Goal: Task Accomplishment & Management: Use online tool/utility

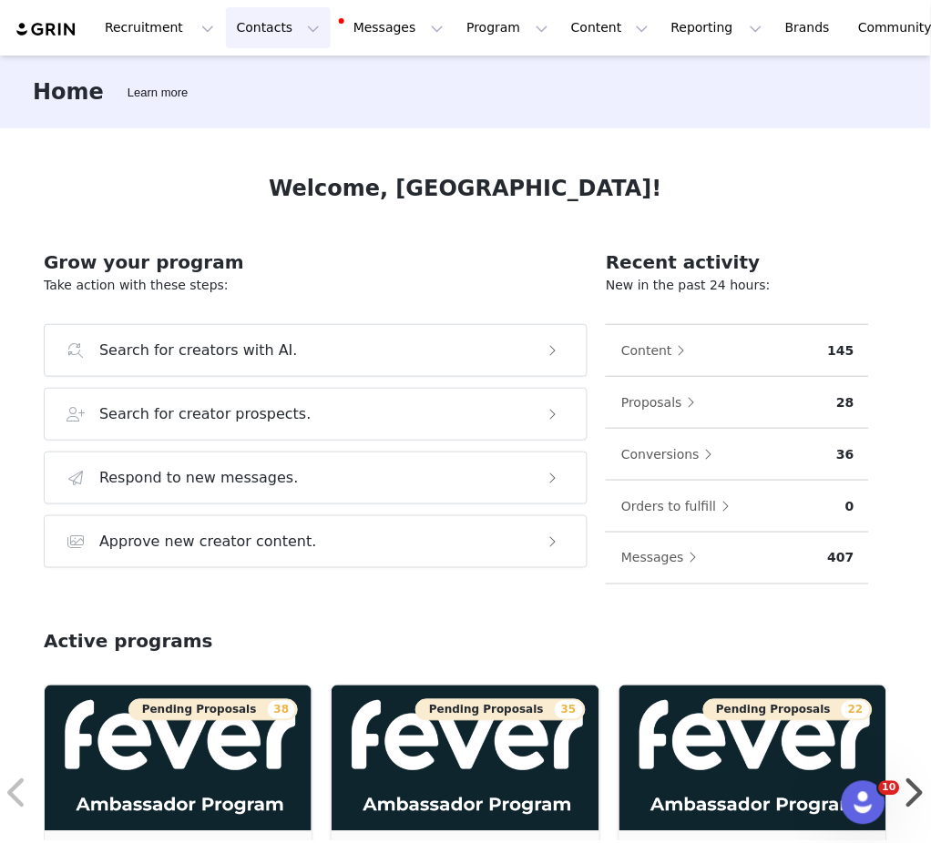
click at [265, 36] on button "Contacts Contacts" at bounding box center [278, 27] width 105 height 41
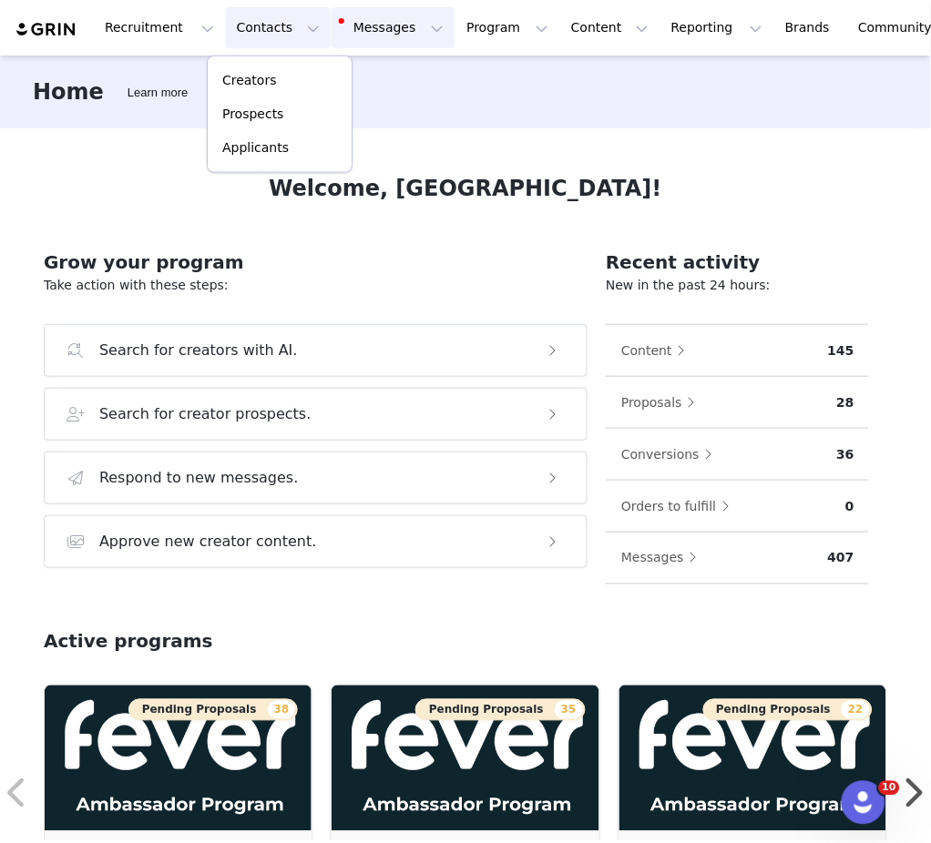
click at [339, 29] on button "Messages Messages" at bounding box center [393, 27] width 123 height 41
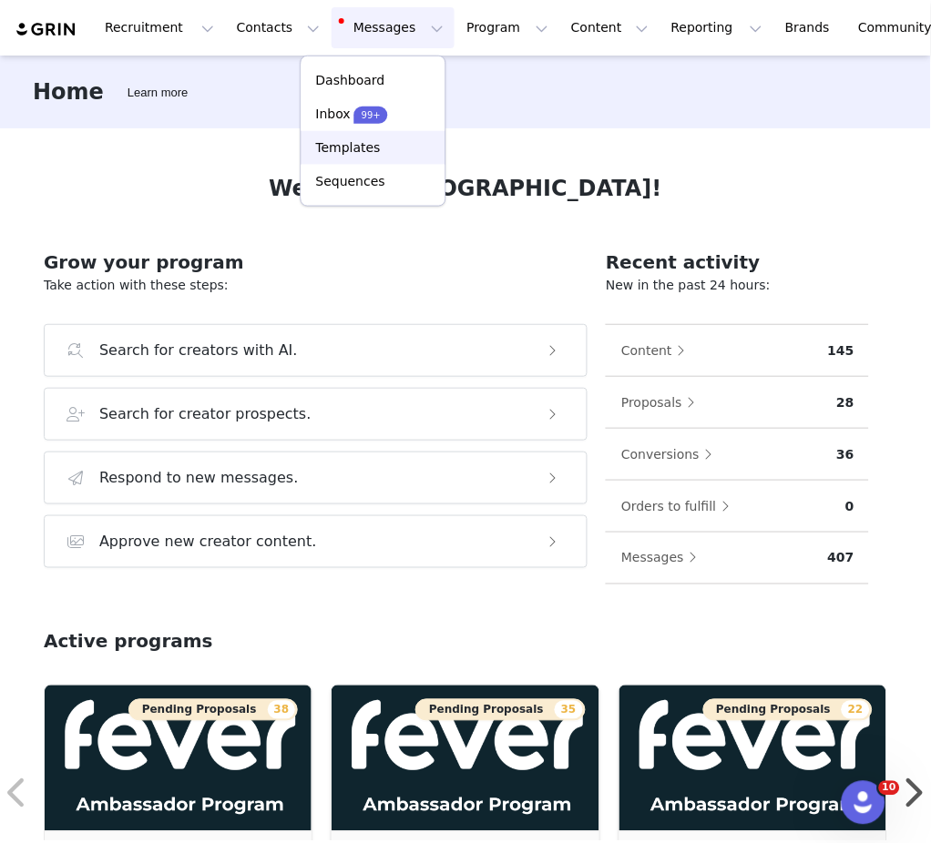
click at [369, 144] on p "Templates" at bounding box center [348, 147] width 65 height 19
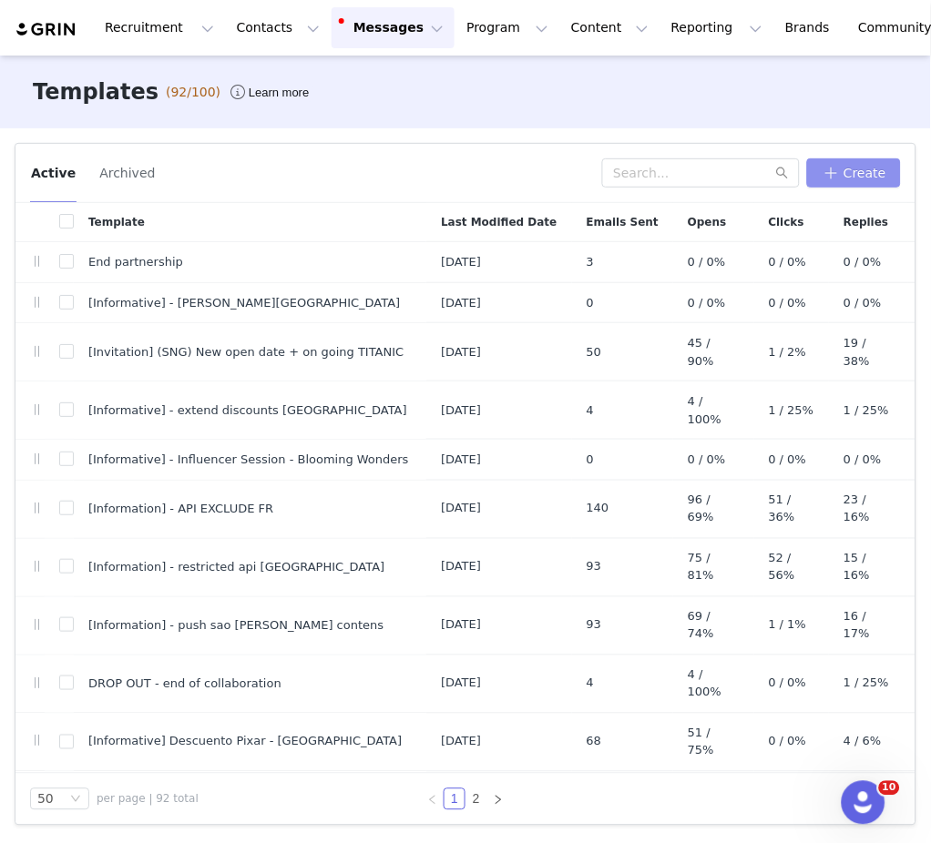
click at [872, 169] on button "Create" at bounding box center [854, 172] width 94 height 29
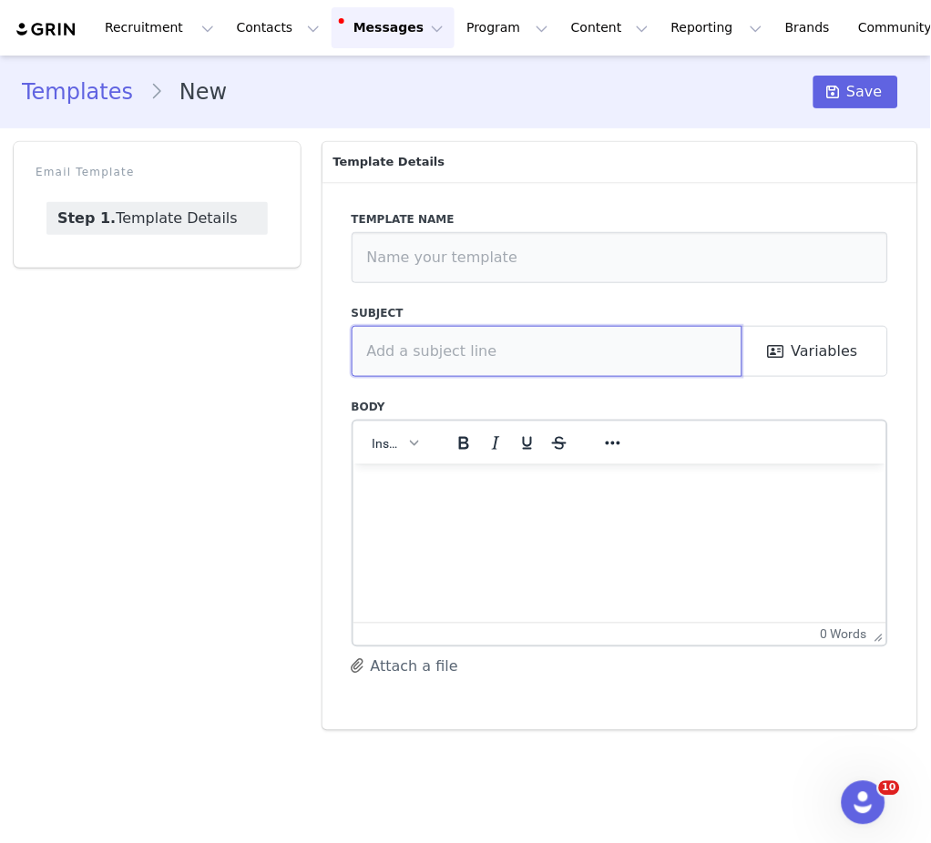
click at [525, 370] on input "text" at bounding box center [547, 351] width 391 height 51
paste input "Prochaine expérience Immersive Des Fables !"
type input "Prochaine expérience Immersive Des Fables! x"
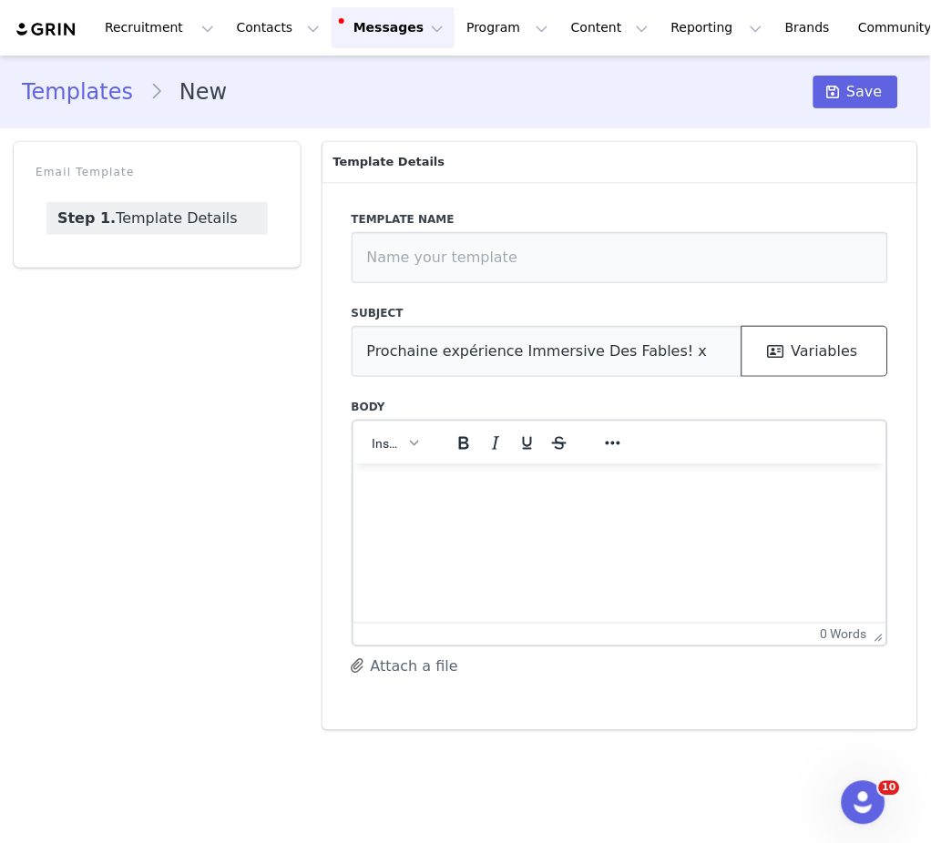
click at [833, 349] on button "Variables" at bounding box center [814, 351] width 147 height 51
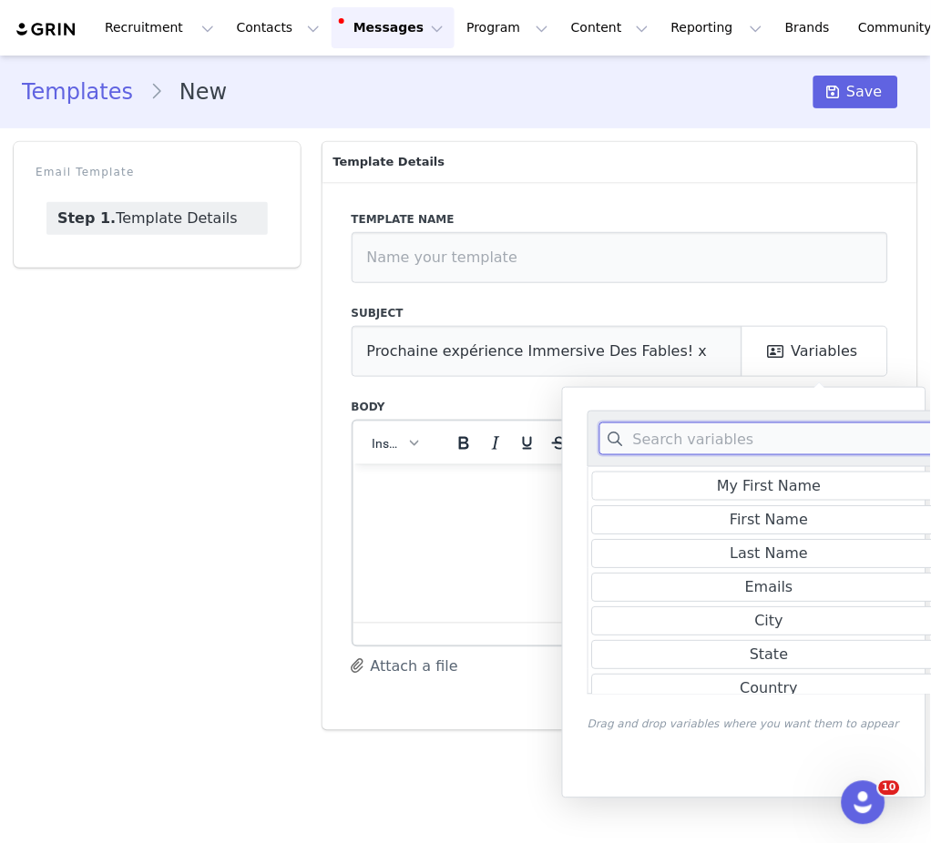
click at [778, 428] on input at bounding box center [769, 439] width 341 height 33
type input "o"
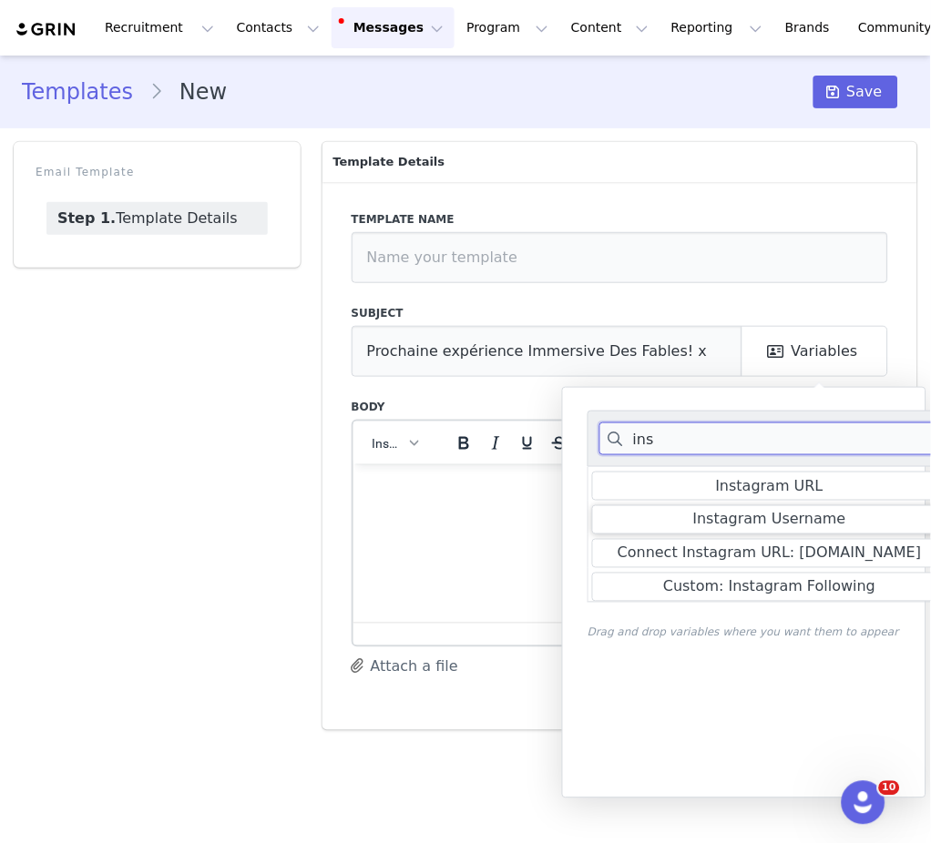
type input "ins"
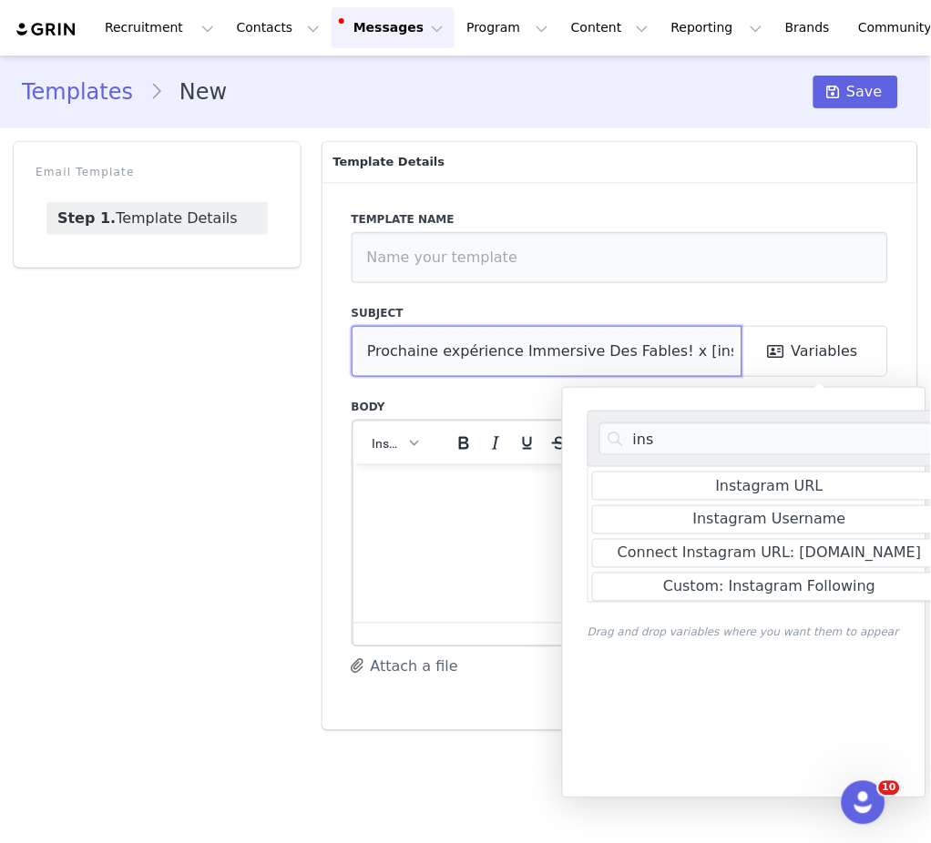
type input "Prochaine expérience Immersive Des Fables! x [instagram_username]"
click at [422, 498] on p "Rich Text Area. Press ALT-0 for help." at bounding box center [619, 488] width 504 height 20
click at [435, 513] on html at bounding box center [618, 488] width 533 height 49
click at [678, 674] on div "ins Instagram URL Instagram Username Connect Instagram URL: [DOMAIN_NAME] Custo…" at bounding box center [769, 593] width 364 height 364
click at [428, 636] on div "0 words" at bounding box center [614, 635] width 506 height 15
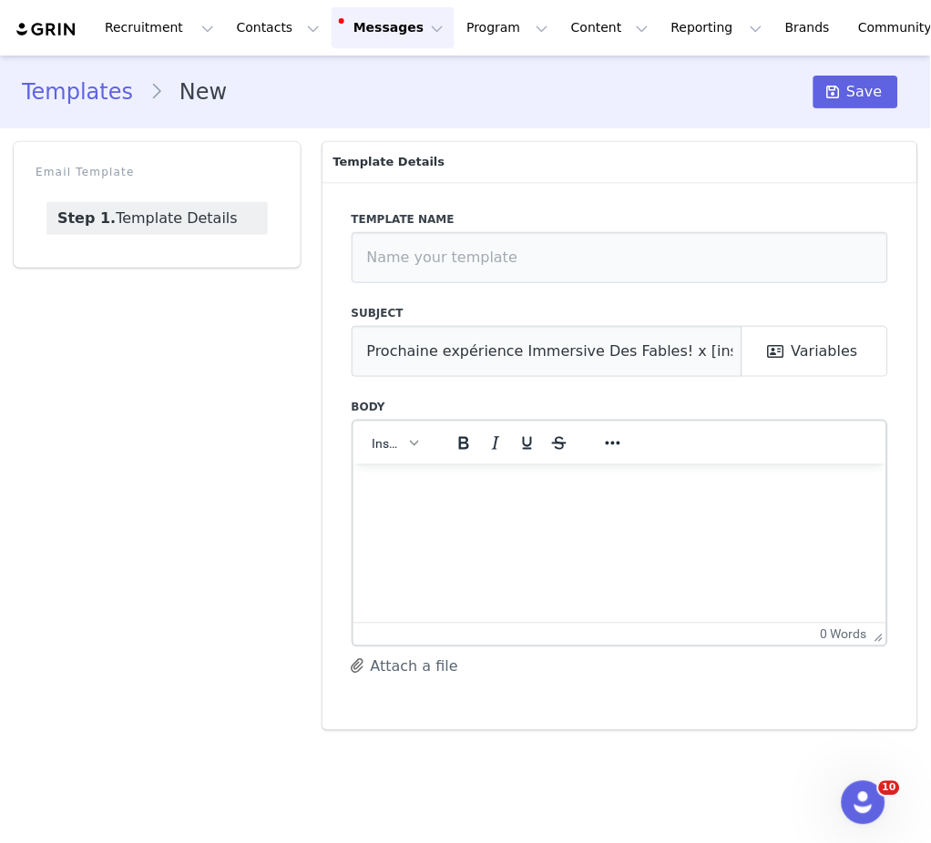
drag, startPoint x: 428, startPoint y: 636, endPoint x: 1016, endPoint y: 267, distance: 693.7
click at [930, 267] on html "Recruitment Recruitment Creator Search Curated Lists Landing Pages Web Extensio…" at bounding box center [465, 421] width 931 height 843
click at [603, 256] on input "text" at bounding box center [620, 257] width 536 height 51
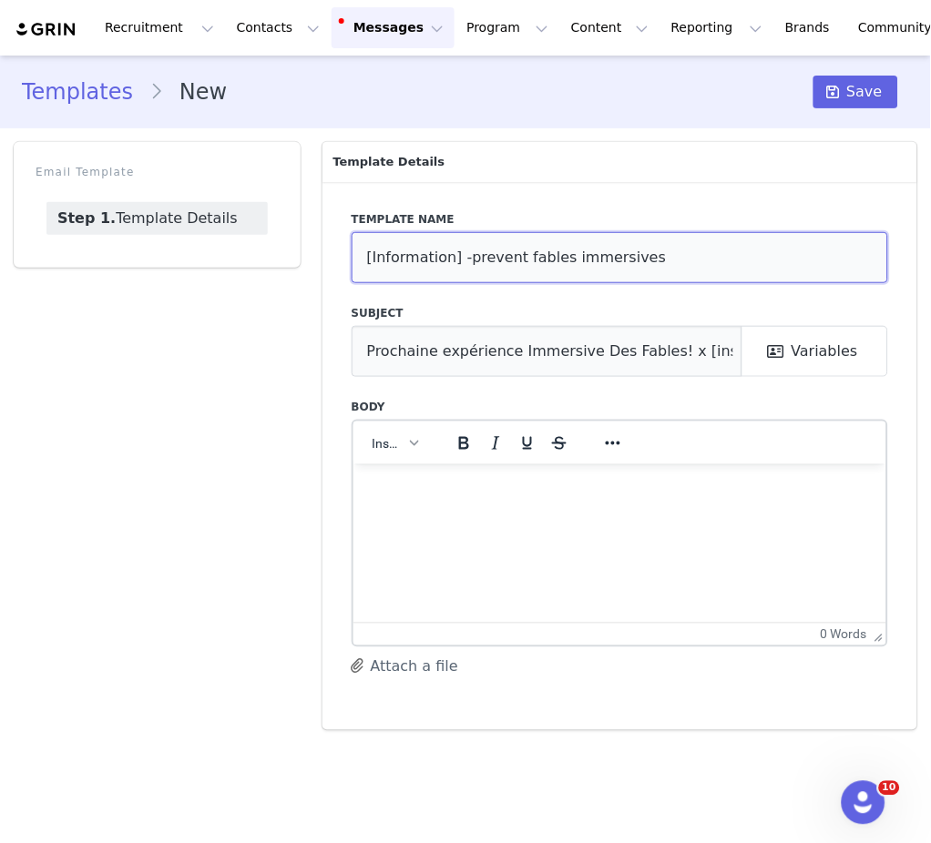
type input "[Information] -prevent fables immersives"
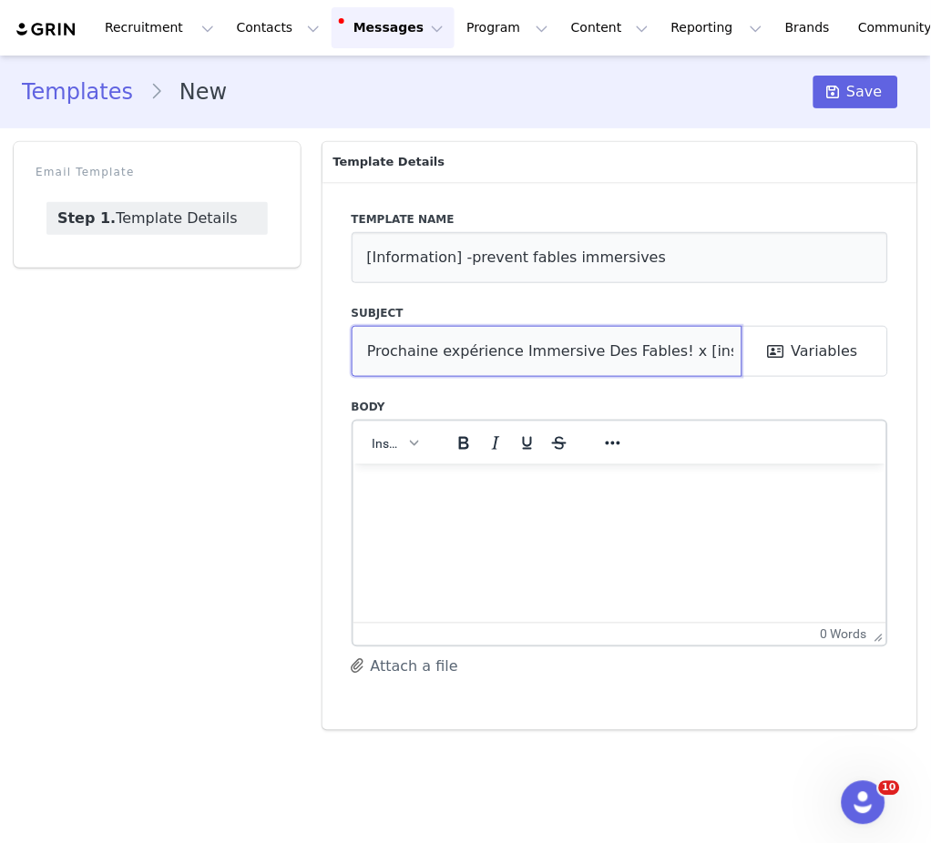
drag, startPoint x: 505, startPoint y: 350, endPoint x: 648, endPoint y: 347, distance: 143.0
click at [648, 347] on input "Prochaine expérience Immersive Des Fables! x [instagram_username]" at bounding box center [547, 351] width 391 height 51
drag, startPoint x: 506, startPoint y: 349, endPoint x: 644, endPoint y: 344, distance: 138.5
click at [644, 344] on input "Prochaine expérience Immersive Des Fables! x [instagram_username]" at bounding box center [547, 351] width 391 height 51
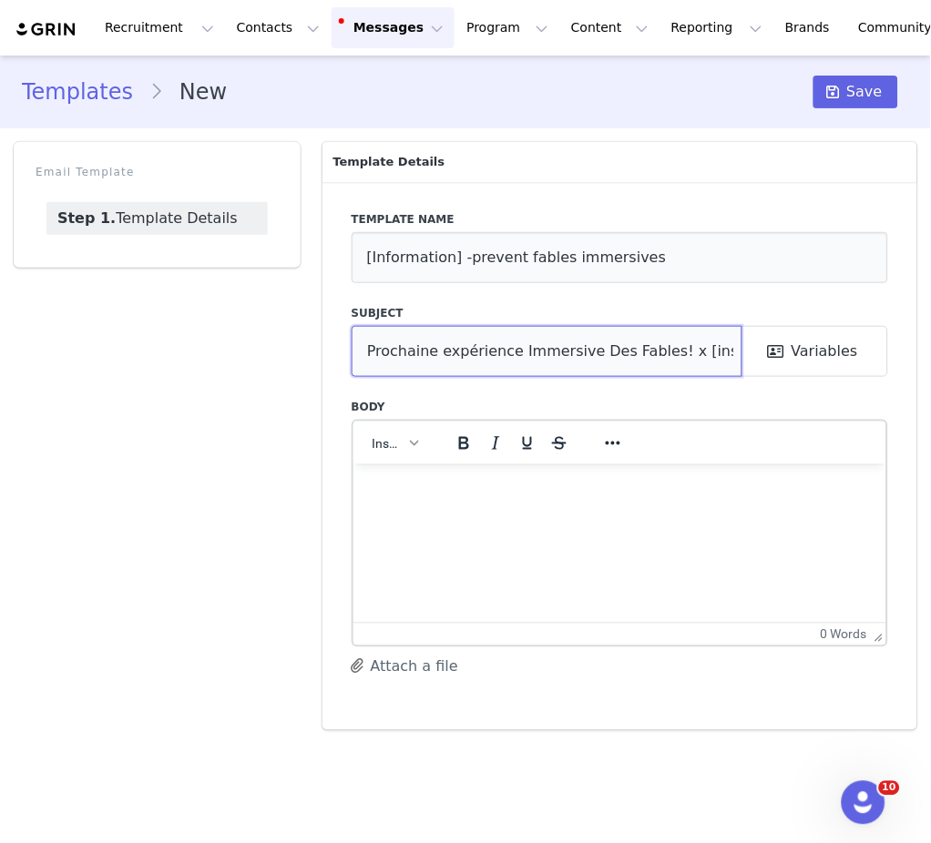
paste input "La Cité Immersive d"
click at [505, 354] on input "Prochaine expérienceLa Cité Immersive des Fables ! x [instagram_username]" at bounding box center [547, 351] width 391 height 51
type input "Prochaine expérience: La Cité Immersive des Fables ! x [instagram_username]"
click at [648, 513] on html at bounding box center [618, 488] width 533 height 49
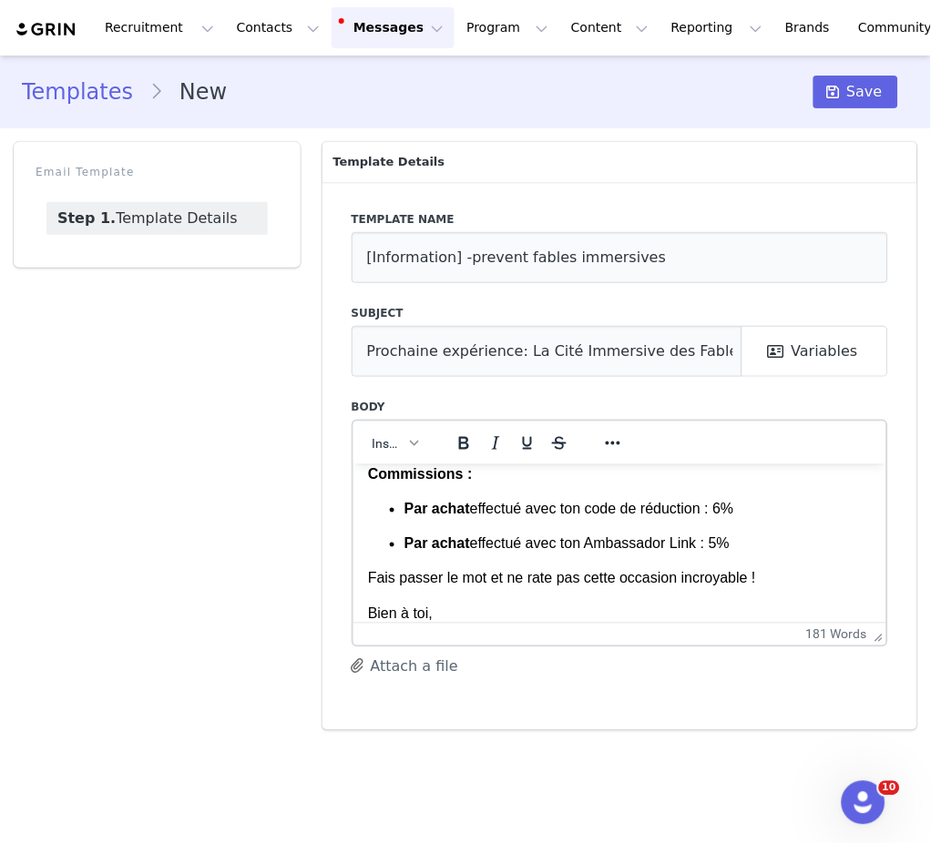
scroll to position [441, 0]
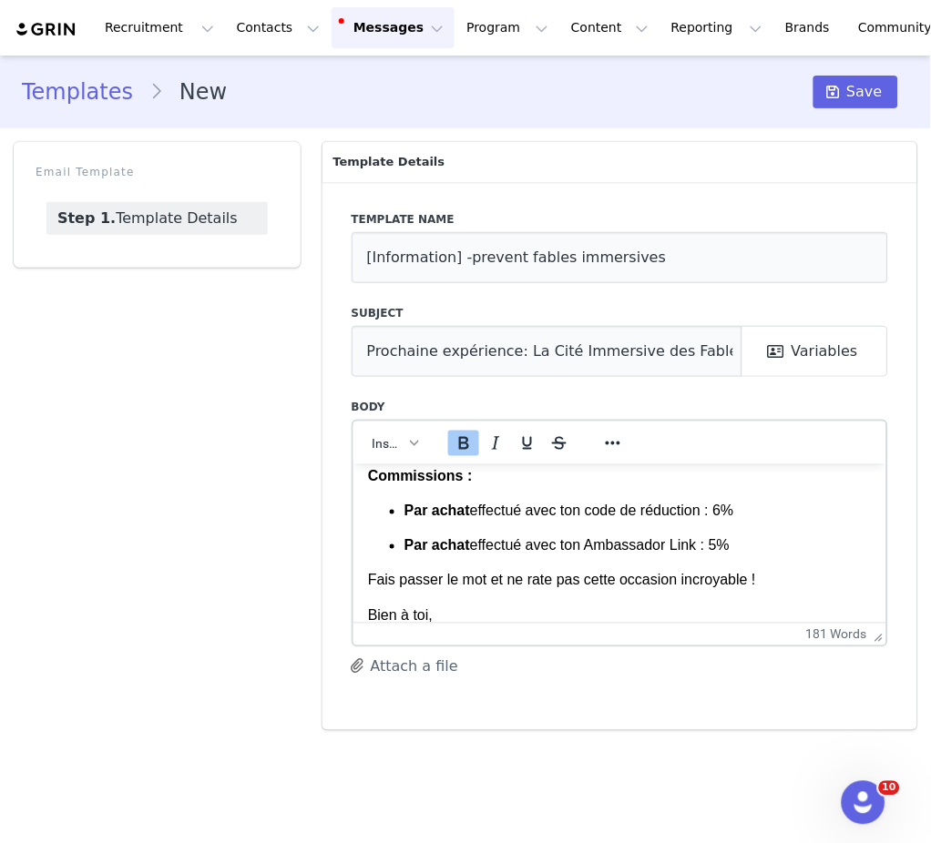
drag, startPoint x: 747, startPoint y: 576, endPoint x: 354, endPoint y: 506, distance: 398.6
click at [354, 506] on html "Bonjour, J'espère que tu vas bien ! Je t'écris pour te rappeler que [DATE], le …" at bounding box center [618, 332] width 533 height 618
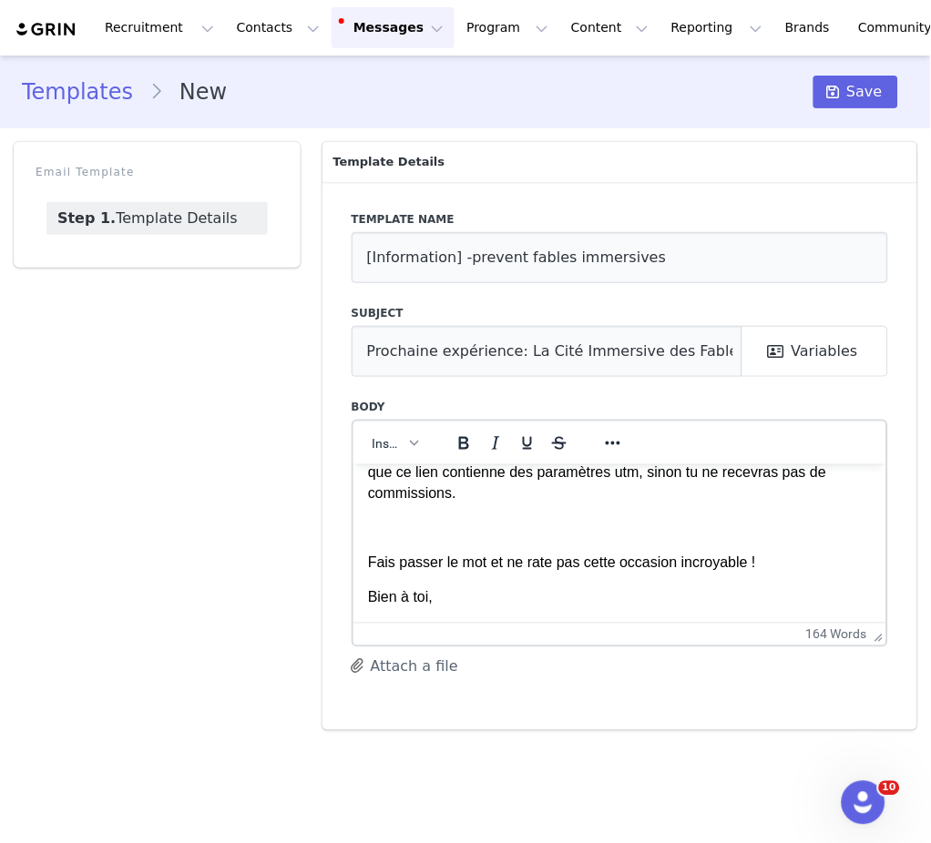
scroll to position [373, 0]
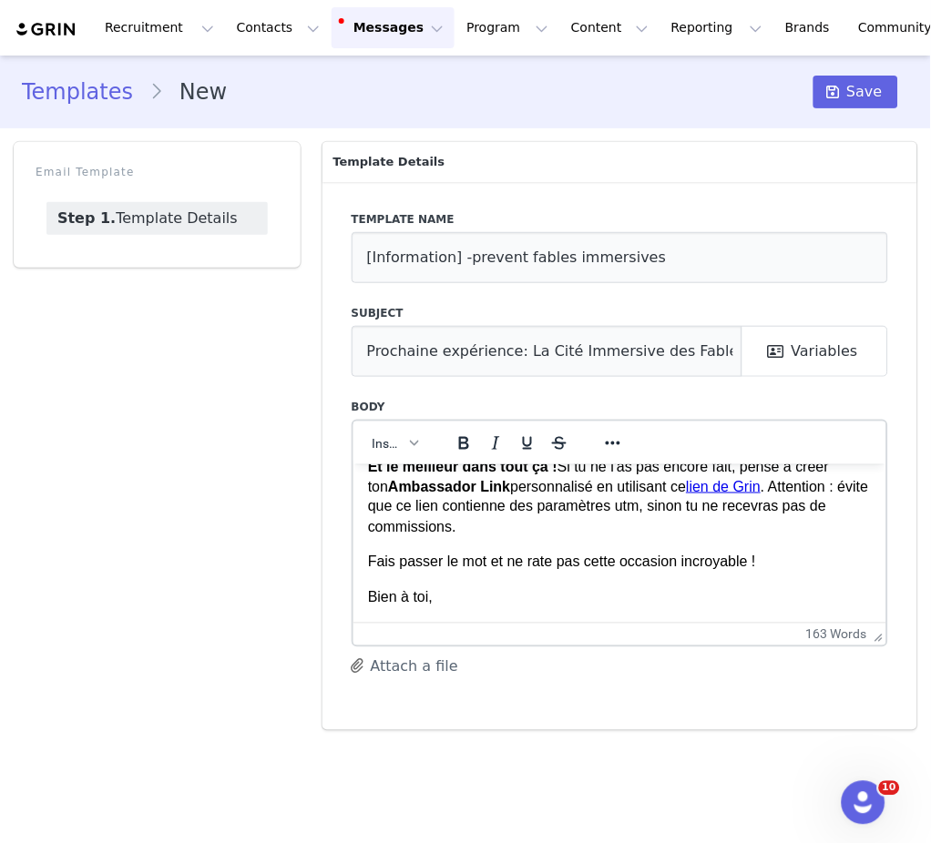
click at [709, 492] on link "lien de Grin" at bounding box center [723, 485] width 75 height 15
click at [686, 491] on link "lien de Grin" at bounding box center [723, 485] width 75 height 15
click at [686, 494] on link "lien de Grin" at bounding box center [723, 485] width 75 height 15
drag, startPoint x: 327, startPoint y: 30, endPoint x: 593, endPoint y: 436, distance: 485.5
click at [593, 436] on div at bounding box center [612, 443] width 53 height 36
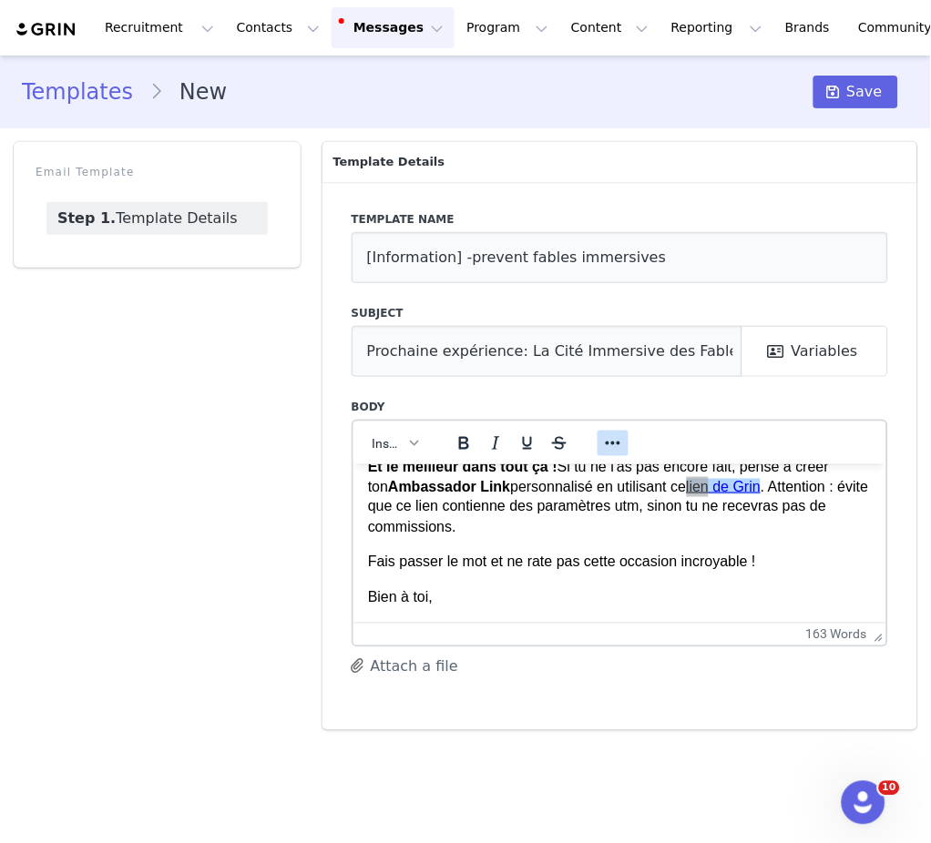
click at [598, 436] on button "Reveal or hide additional toolbar items" at bounding box center [612, 444] width 31 height 26
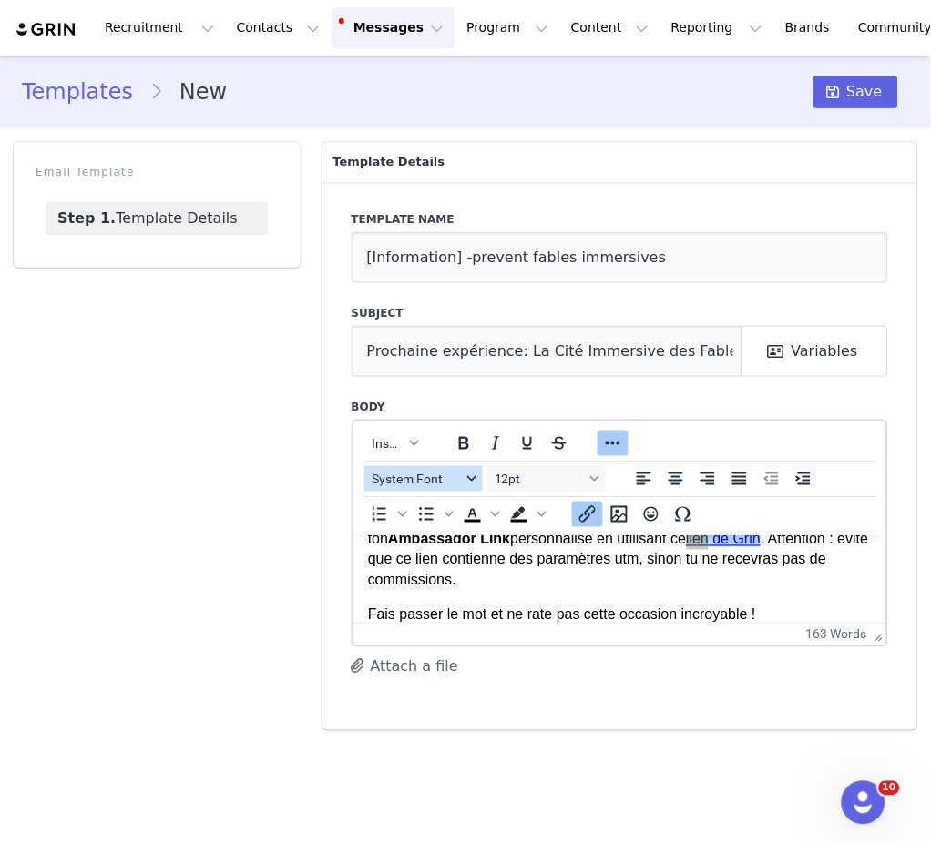
click at [578, 507] on icon "Insert/edit link" at bounding box center [588, 515] width 22 height 22
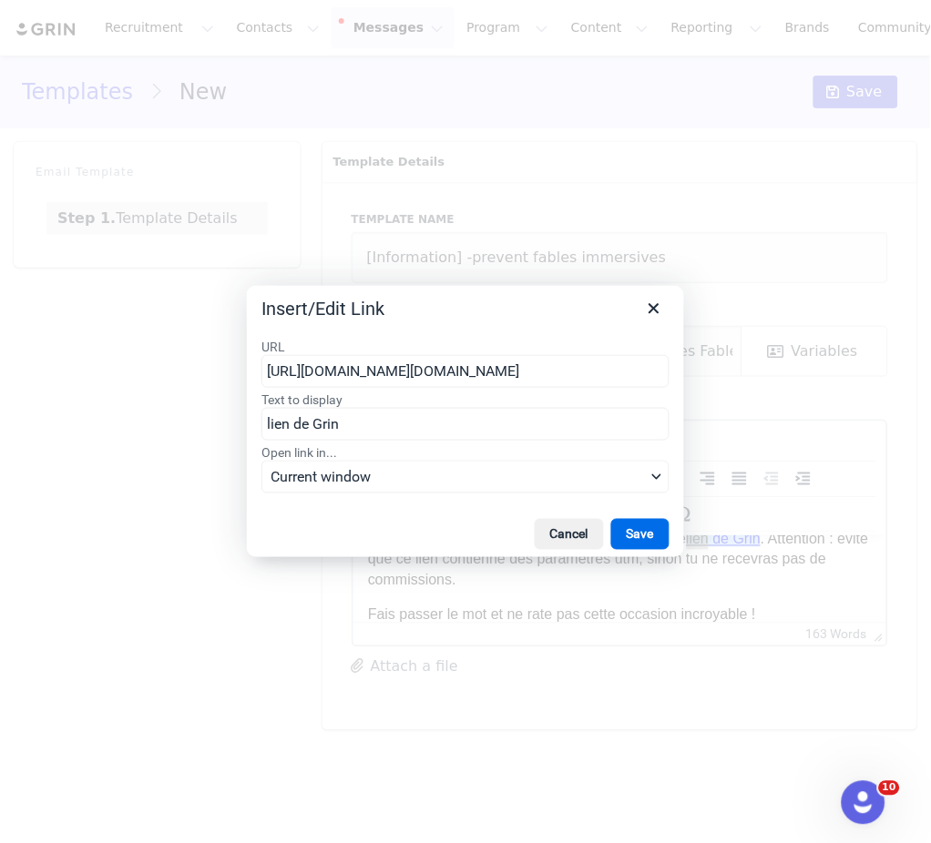
click at [518, 373] on input "[URL][DOMAIN_NAME][DOMAIN_NAME]" at bounding box center [465, 371] width 408 height 33
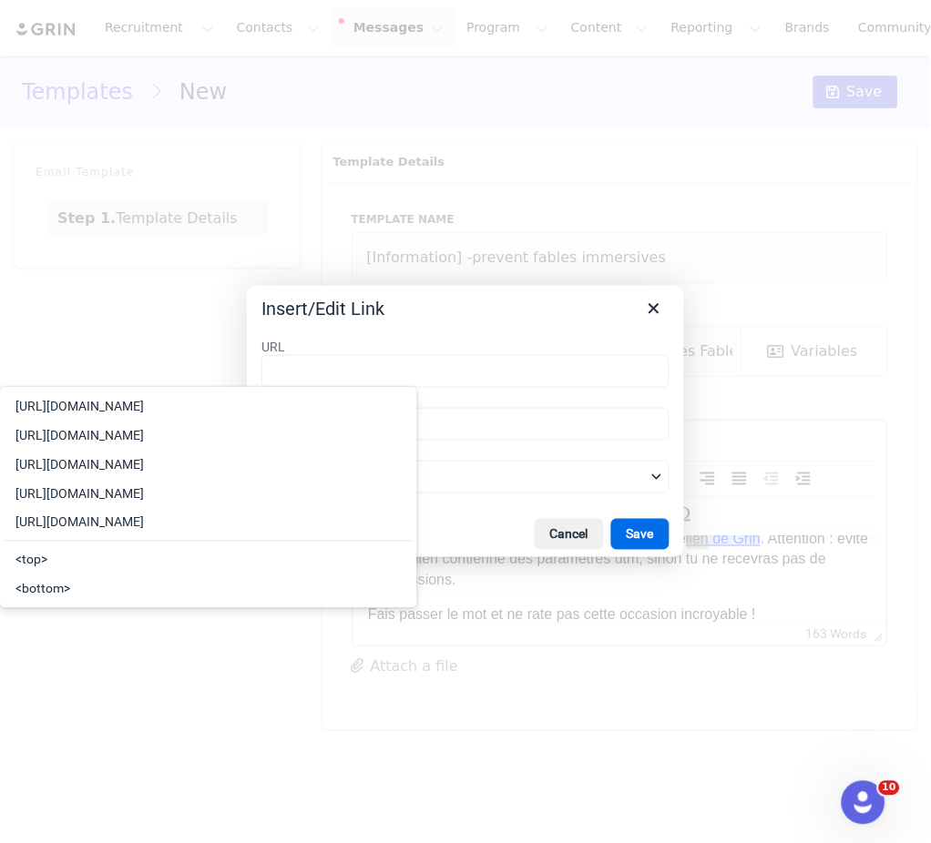
click at [643, 519] on button "Save" at bounding box center [640, 534] width 58 height 31
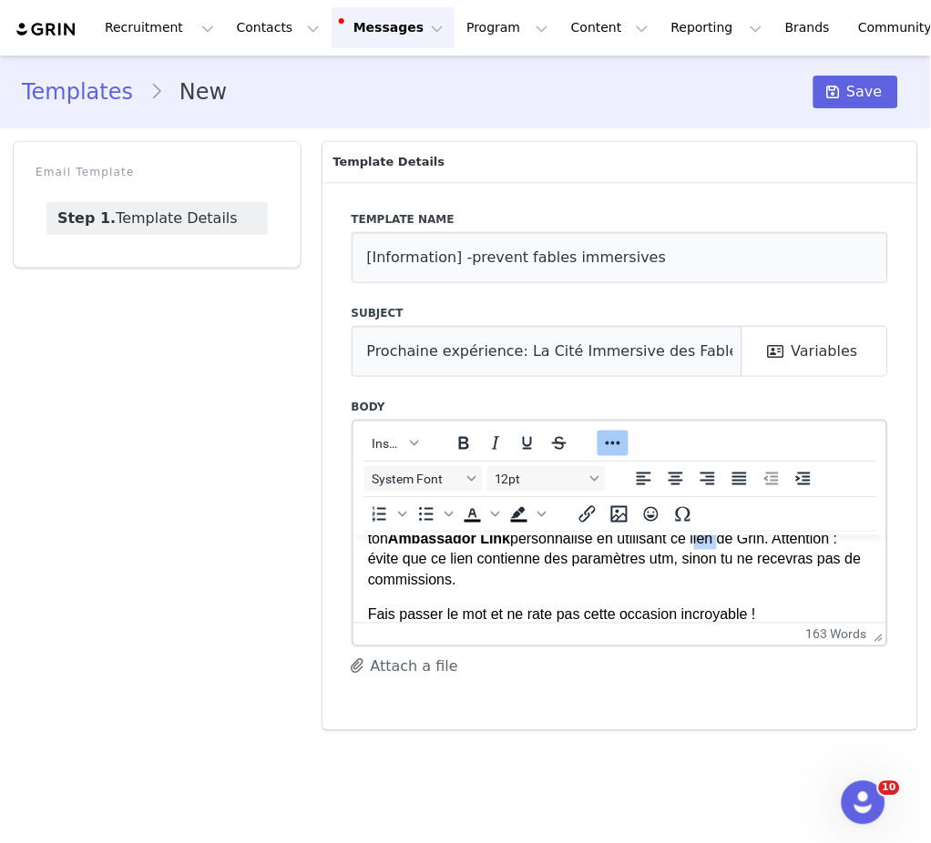
click at [690, 557] on p "Et le meilleur dans tout ça ! Si tu ne l'as pas encore fait, pense à créer ton …" at bounding box center [619, 549] width 504 height 82
click at [703, 558] on p "Et le meilleur dans tout ça ! Si tu ne l'as pas encore fait, pense à créer ton …" at bounding box center [619, 549] width 504 height 82
click at [698, 556] on p "Et le meilleur dans tout ça ! Si tu ne l'as pas encore fait, pense à créer ton …" at bounding box center [619, 549] width 504 height 82
click at [740, 561] on p "Et le meilleur dans tout ça ! Si tu ne l'as pas encore fait, pense à créer ton …" at bounding box center [619, 549] width 504 height 82
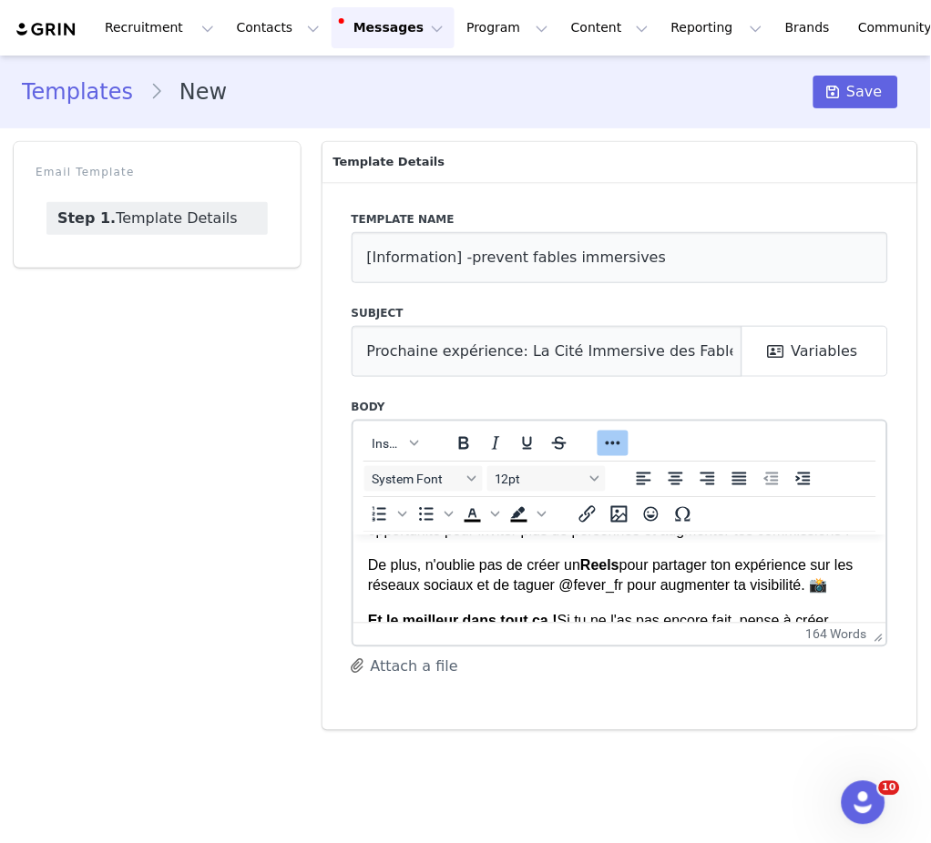
scroll to position [274, 0]
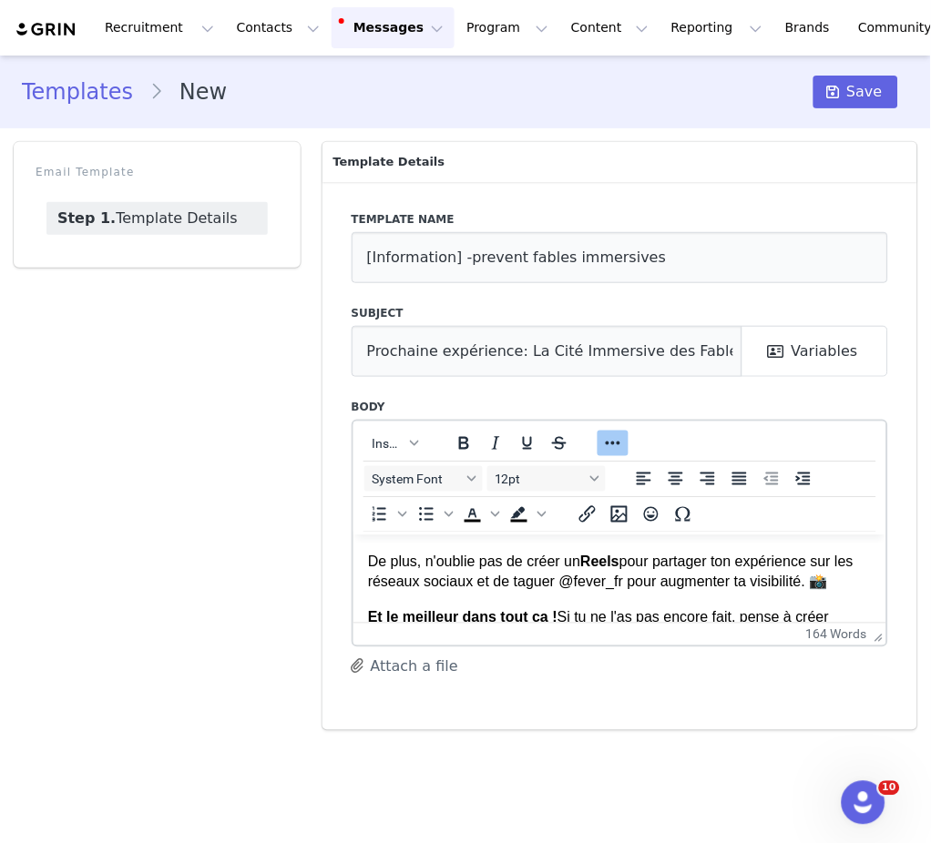
click at [618, 592] on p "De plus, n'oublie pas de créer un Reels pour partager ton expérience sur les ré…" at bounding box center [619, 571] width 504 height 41
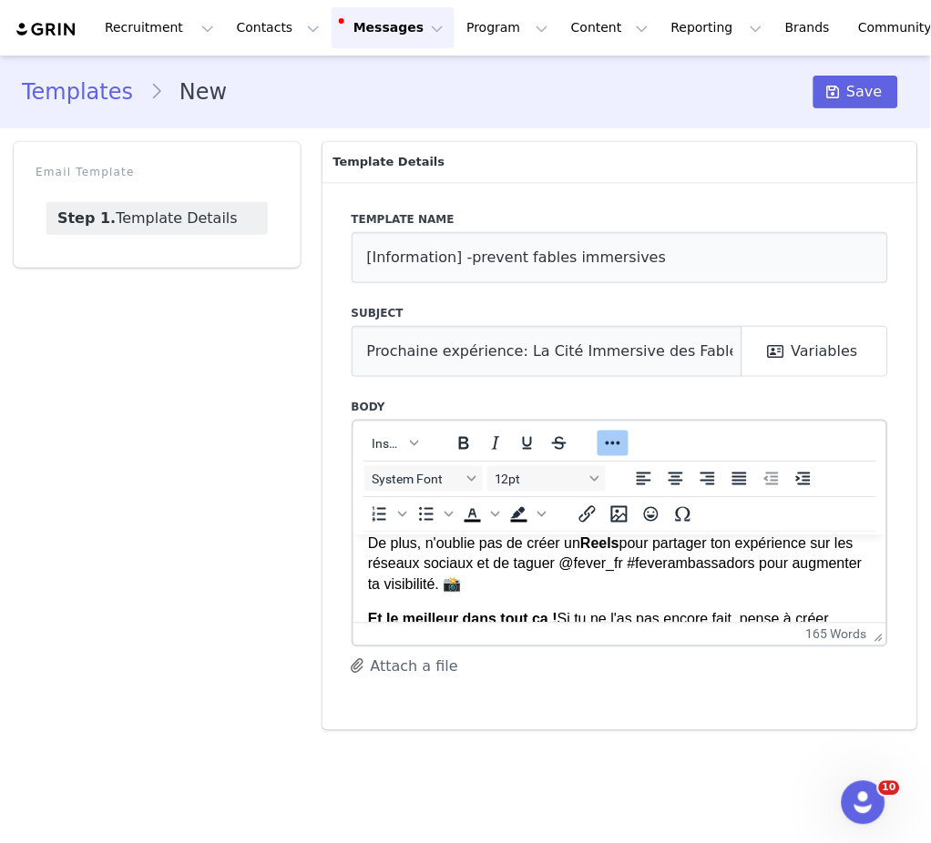
scroll to position [293, 0]
click at [526, 593] on p "De plus, n'oublie pas de créer un Reels pour partager ton expérience sur les ré…" at bounding box center [619, 562] width 504 height 61
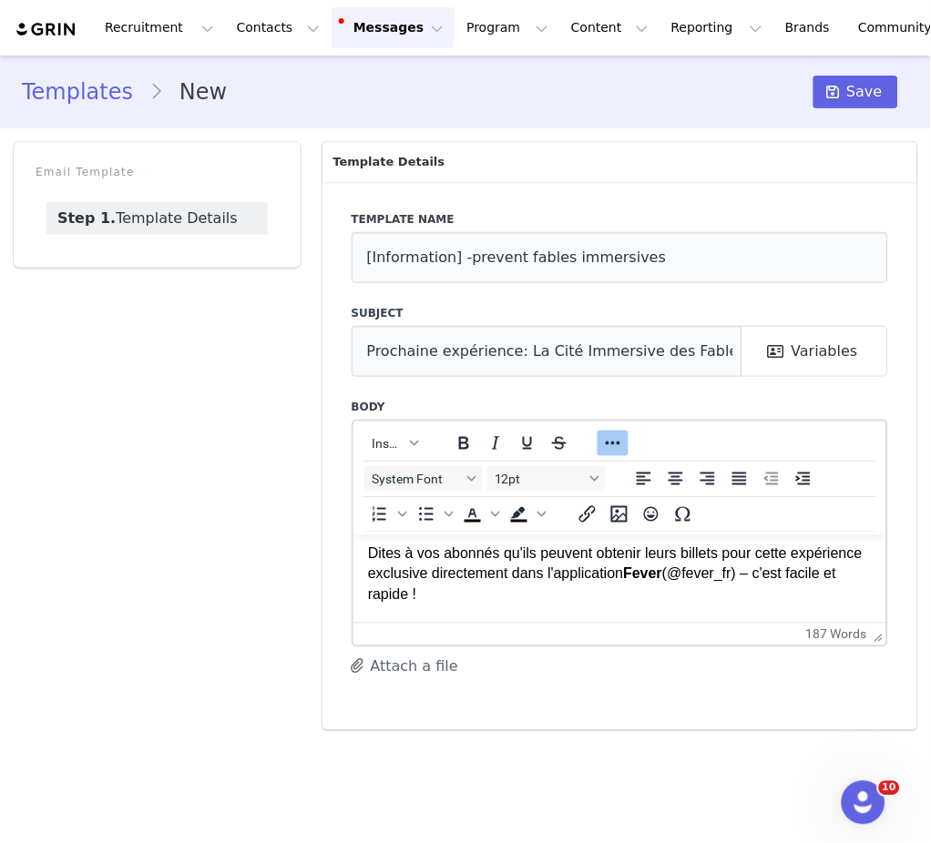
click at [462, 571] on p "Dites à vos abonnés qu'ils peuvent obtenir leurs billets pour cette expérience …" at bounding box center [619, 573] width 504 height 61
click at [695, 580] on p "Dites à vos followers qu'ils peuvent obtenir leurs billets pour cette expérienc…" at bounding box center [619, 573] width 504 height 61
click at [662, 580] on strong "Fever" at bounding box center [642, 572] width 39 height 15
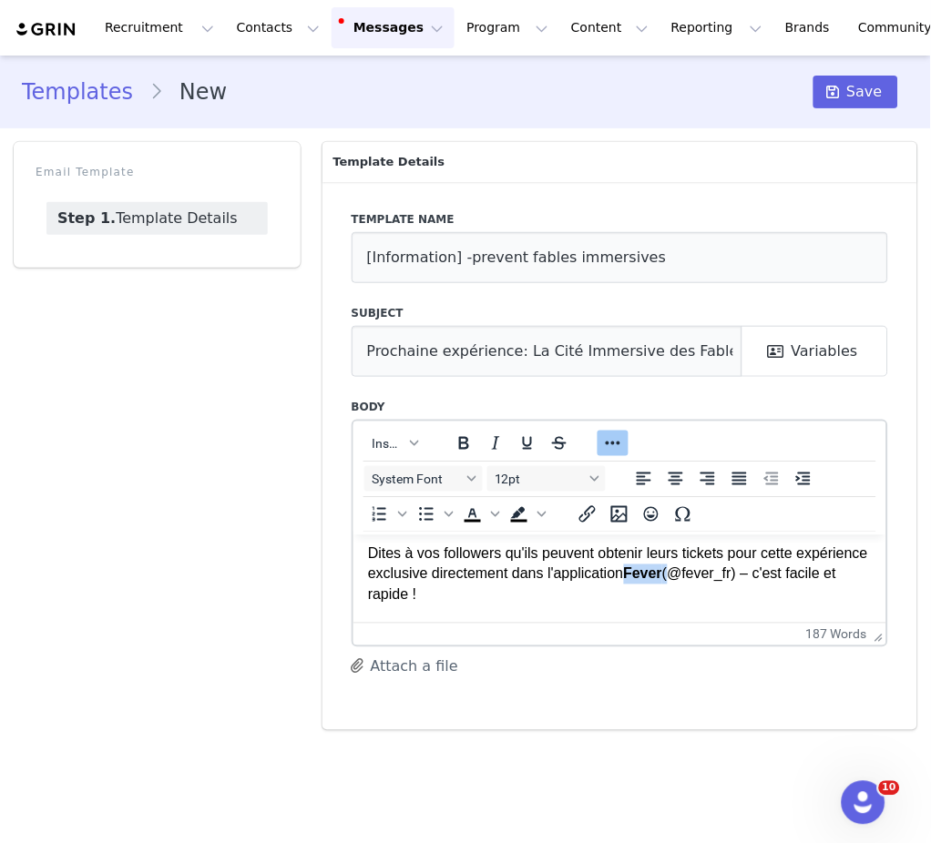
click at [741, 598] on p "Dites à vos followers qu'ils peuvent obtenir leurs tickets pour cette expérienc…" at bounding box center [619, 573] width 504 height 61
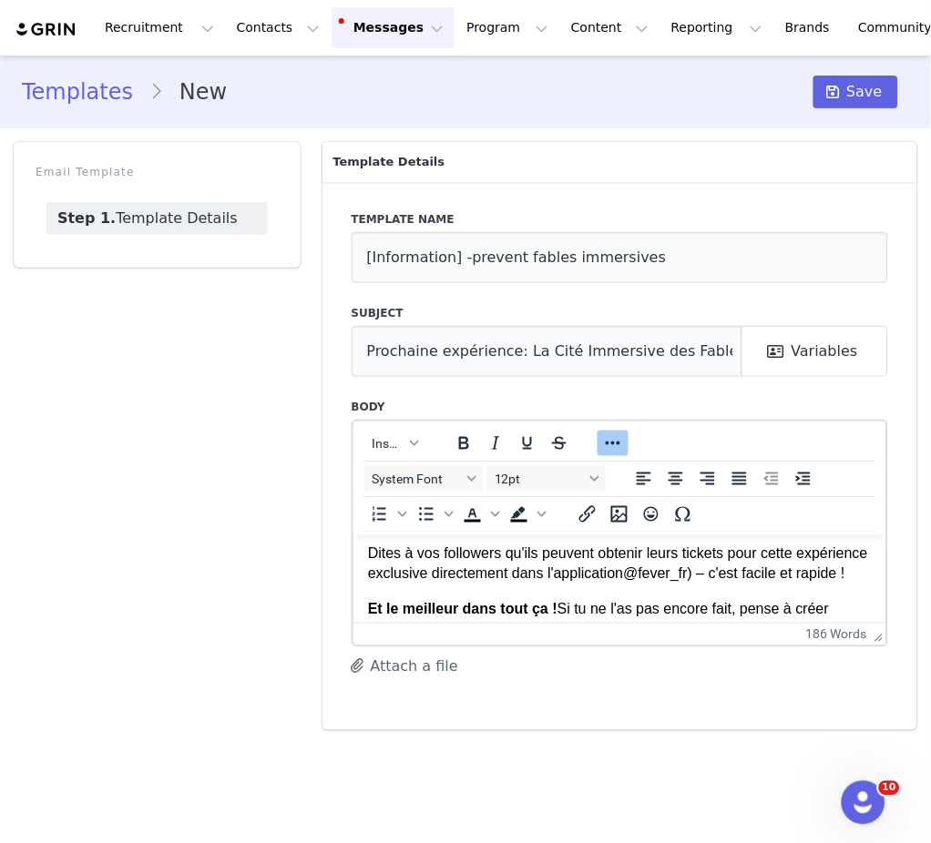
click at [763, 584] on p "Dites à vos followers qu'ils peuvent obtenir leurs tickets pour cette expérienc…" at bounding box center [619, 563] width 504 height 41
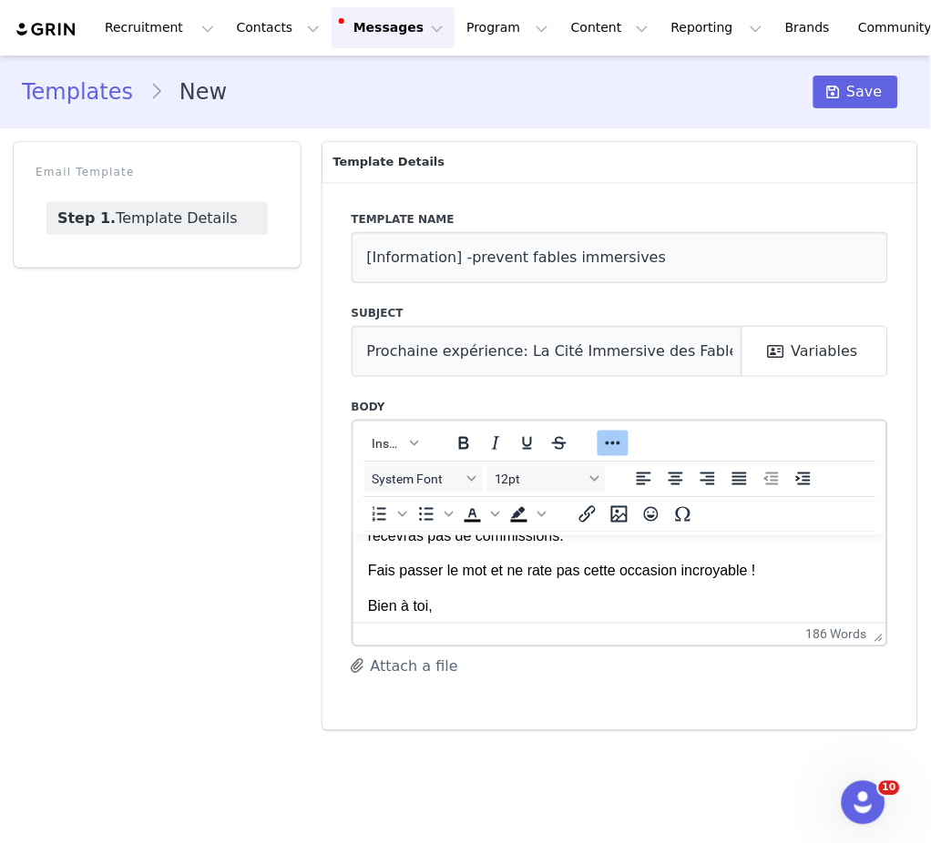
scroll to position [580, 0]
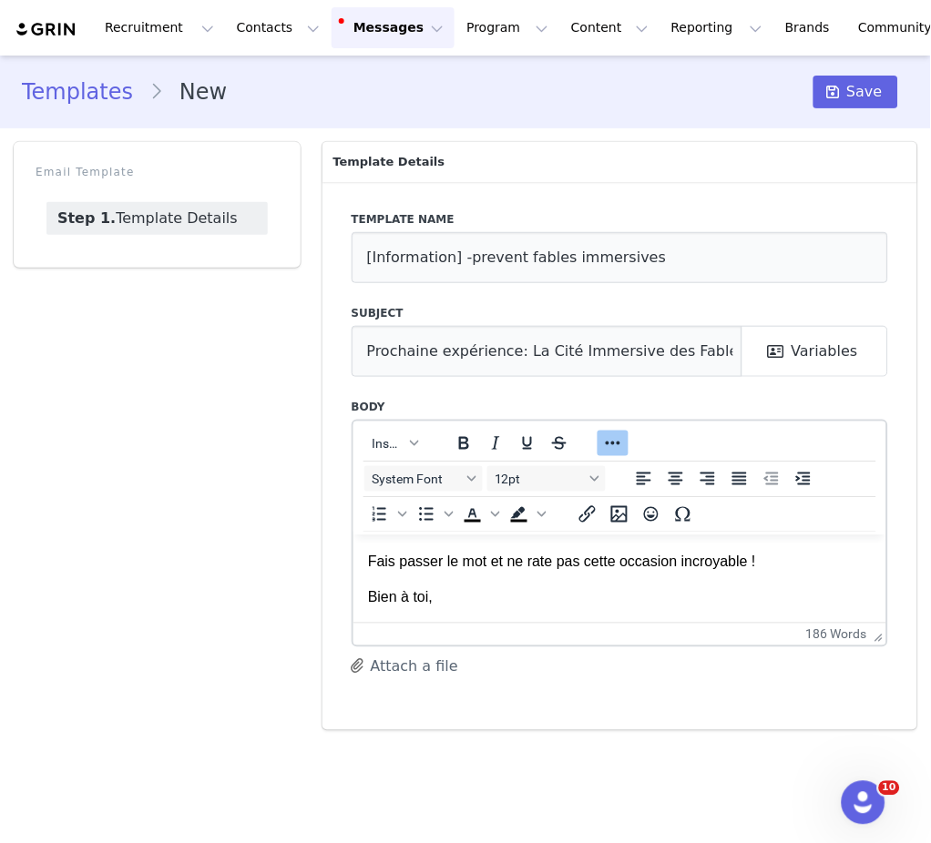
click at [624, 600] on p "Bien à toi," at bounding box center [619, 597] width 504 height 20
click at [411, 457] on div "Insert" at bounding box center [395, 443] width 84 height 36
click at [406, 449] on button "Insert" at bounding box center [394, 444] width 61 height 26
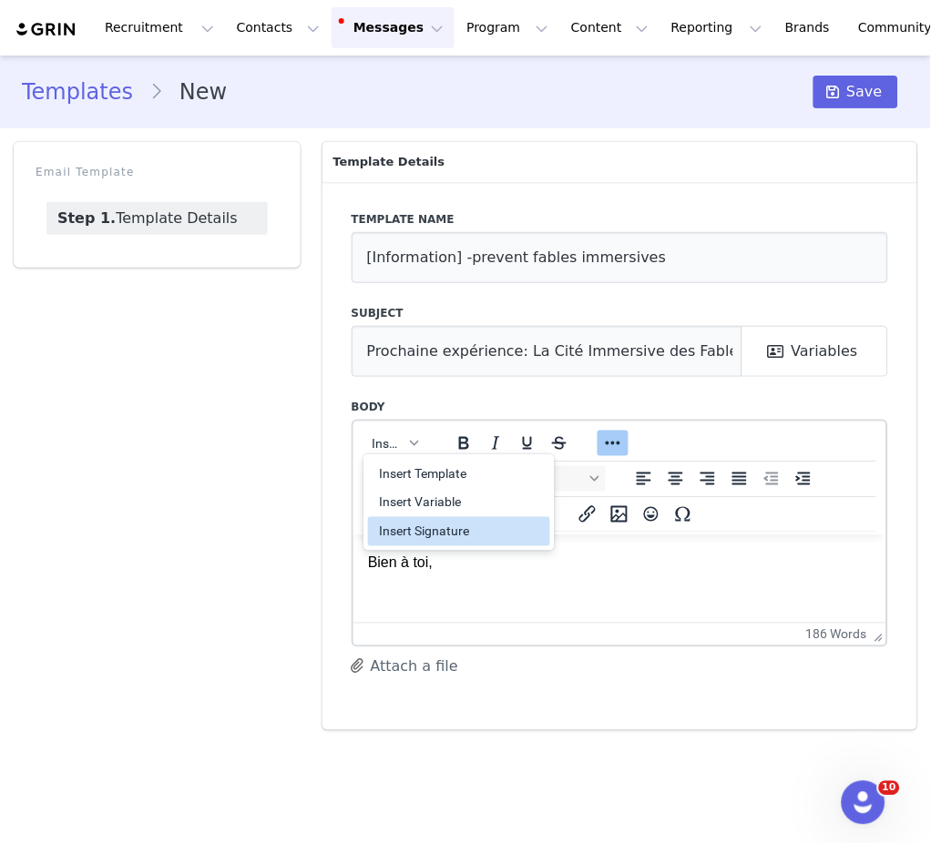
click at [447, 536] on div "Insert Signature" at bounding box center [461, 532] width 164 height 22
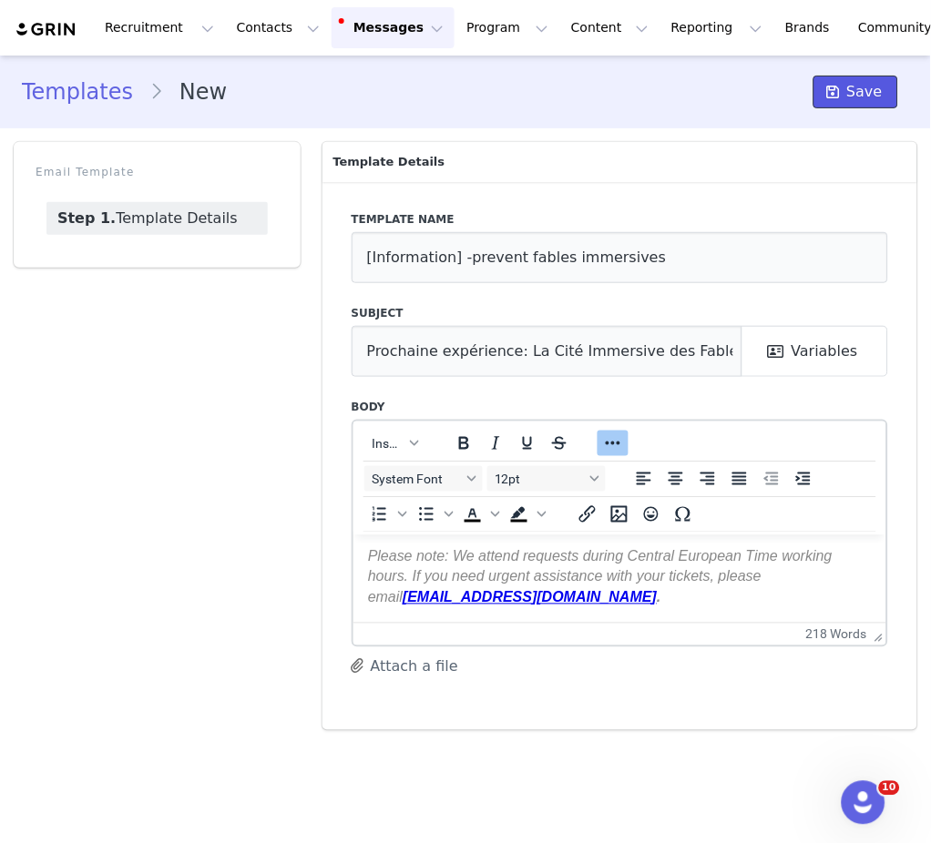
click at [853, 94] on span "Save" at bounding box center [865, 92] width 36 height 22
